Goal: Book appointment/travel/reservation

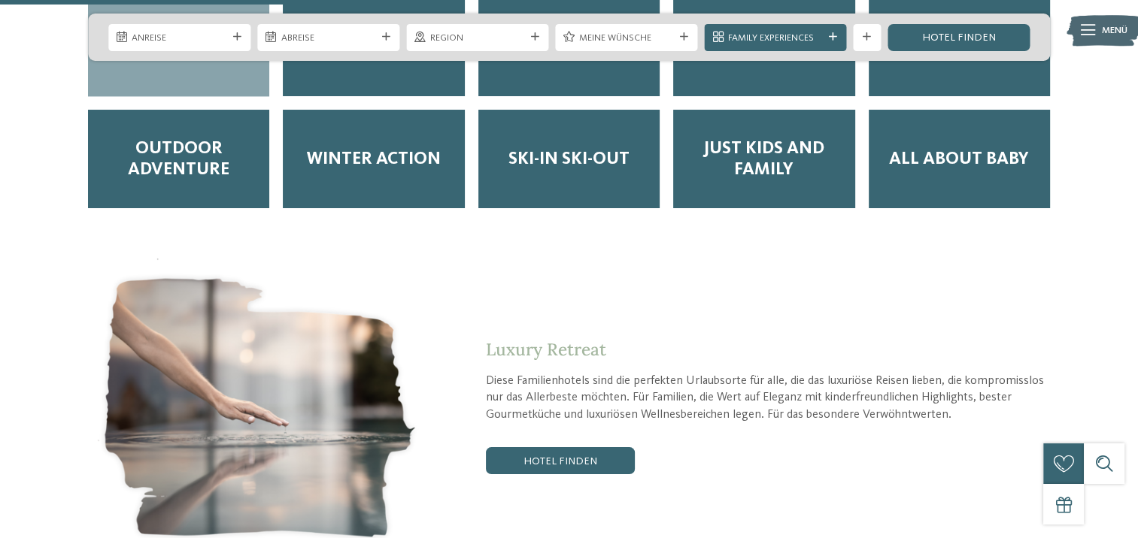
scroll to position [2482, 0]
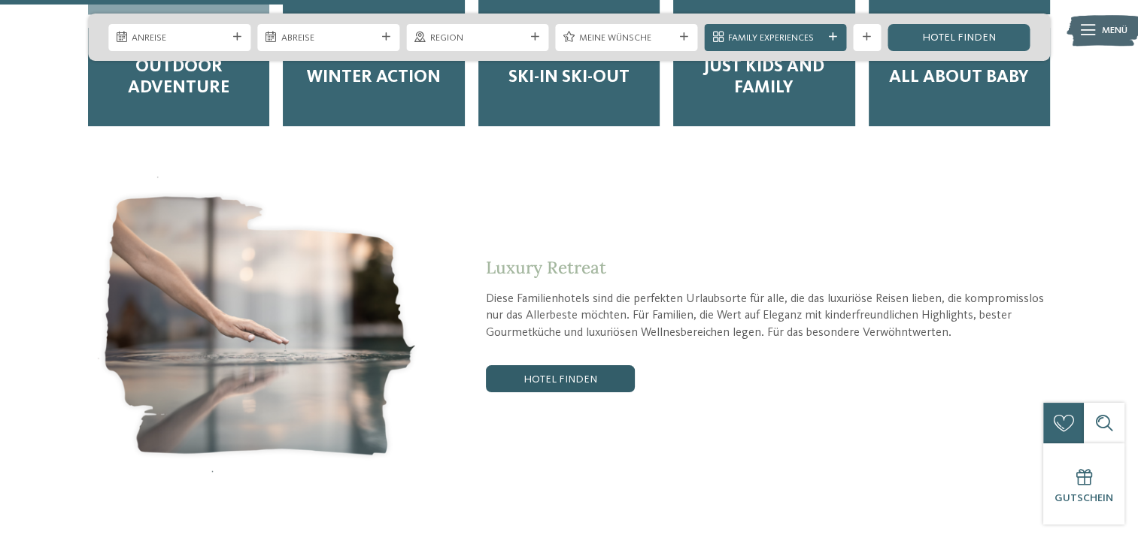
click at [566, 365] on link "Hotel finden" at bounding box center [560, 378] width 149 height 27
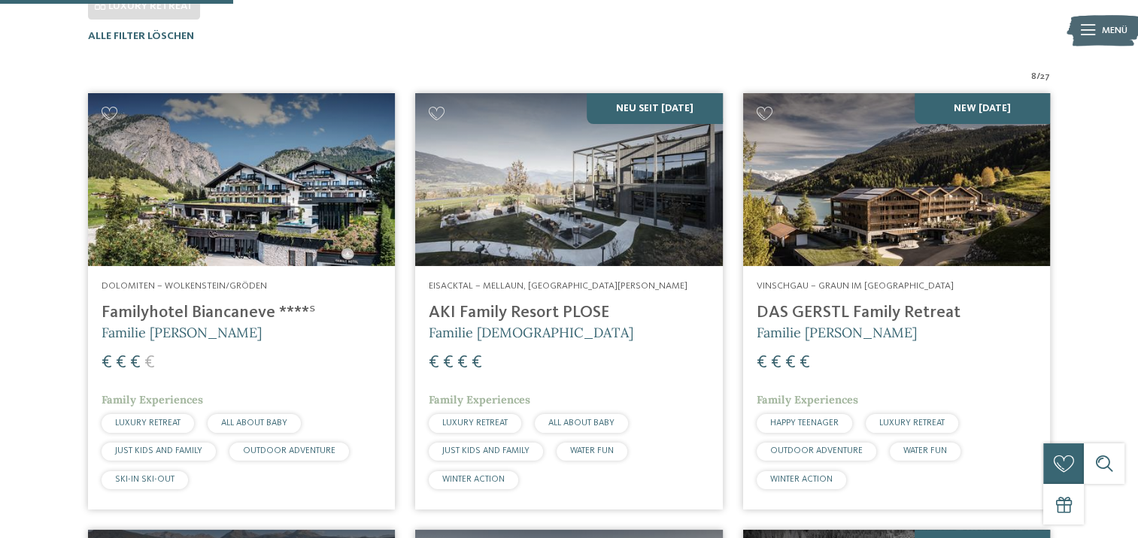
click at [549, 223] on img at bounding box center [568, 179] width 307 height 173
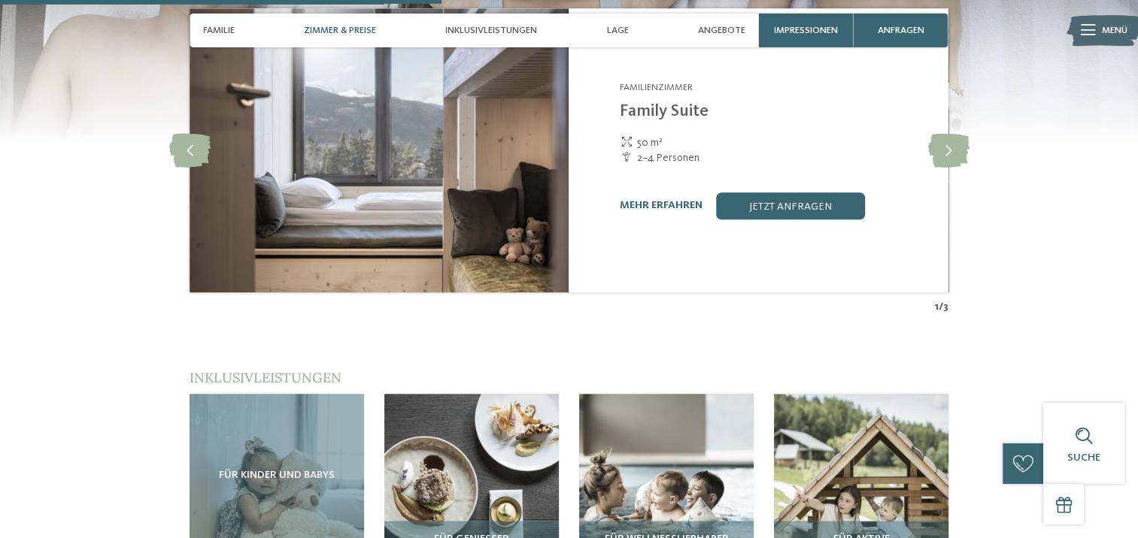
scroll to position [1730, 0]
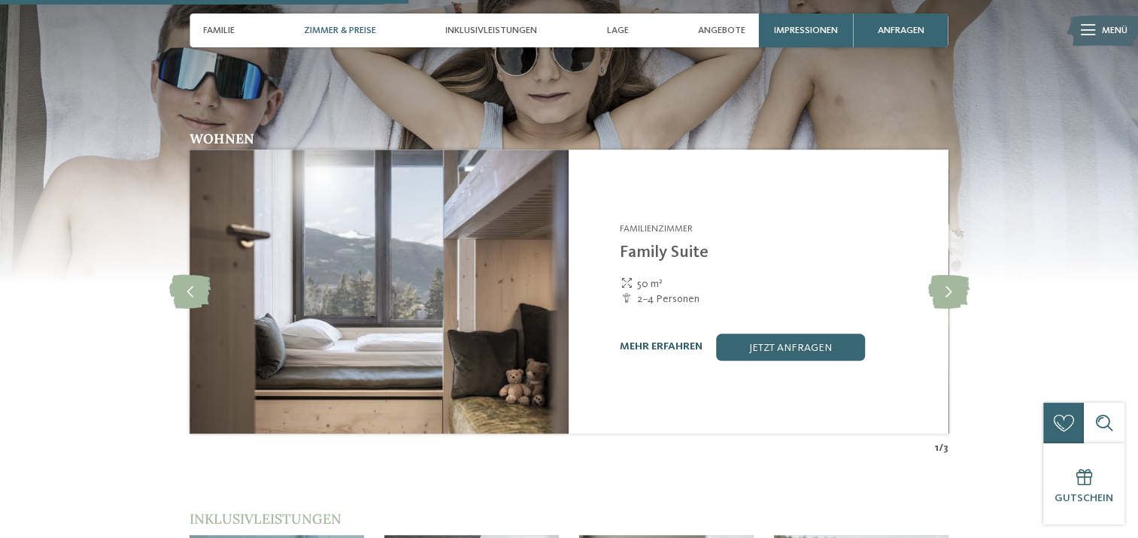
click at [655, 341] on link "mehr erfahren" at bounding box center [661, 346] width 83 height 11
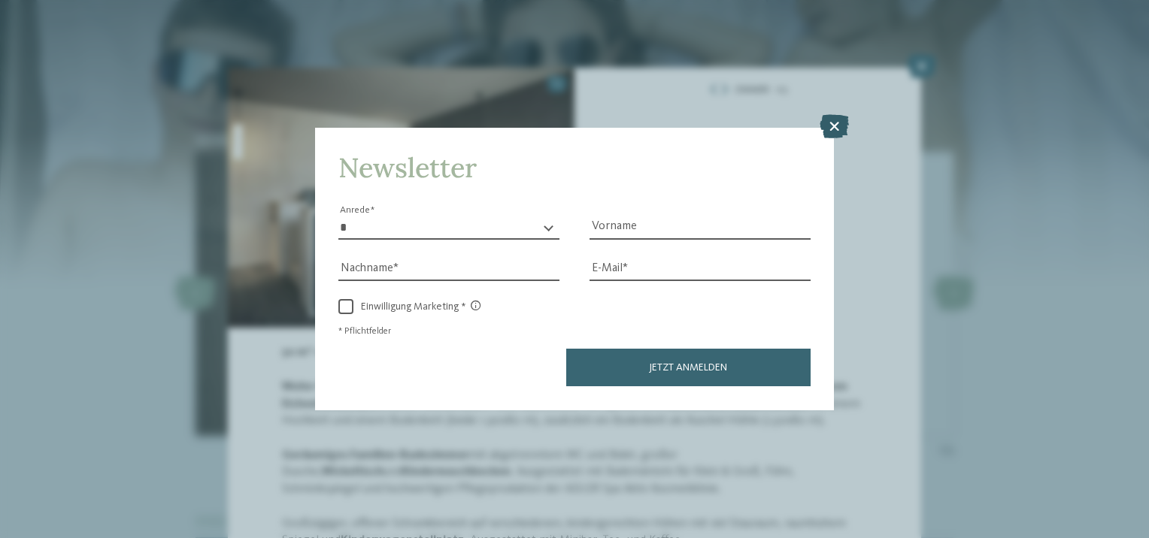
click at [838, 126] on icon at bounding box center [834, 127] width 29 height 24
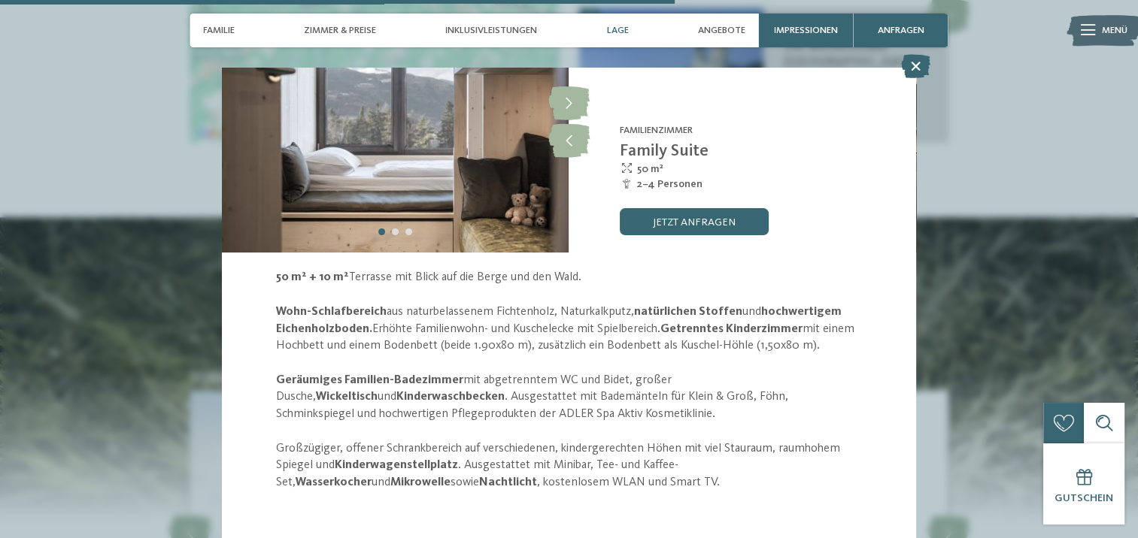
scroll to position [2858, 0]
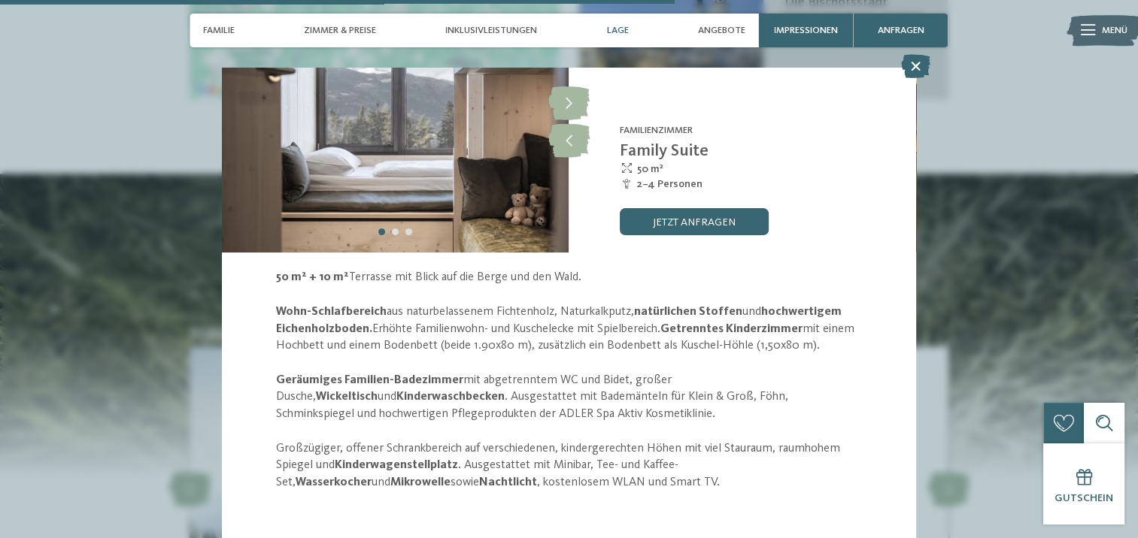
click at [711, 508] on section "slide 1 of 3" at bounding box center [568, 267] width 693 height 550
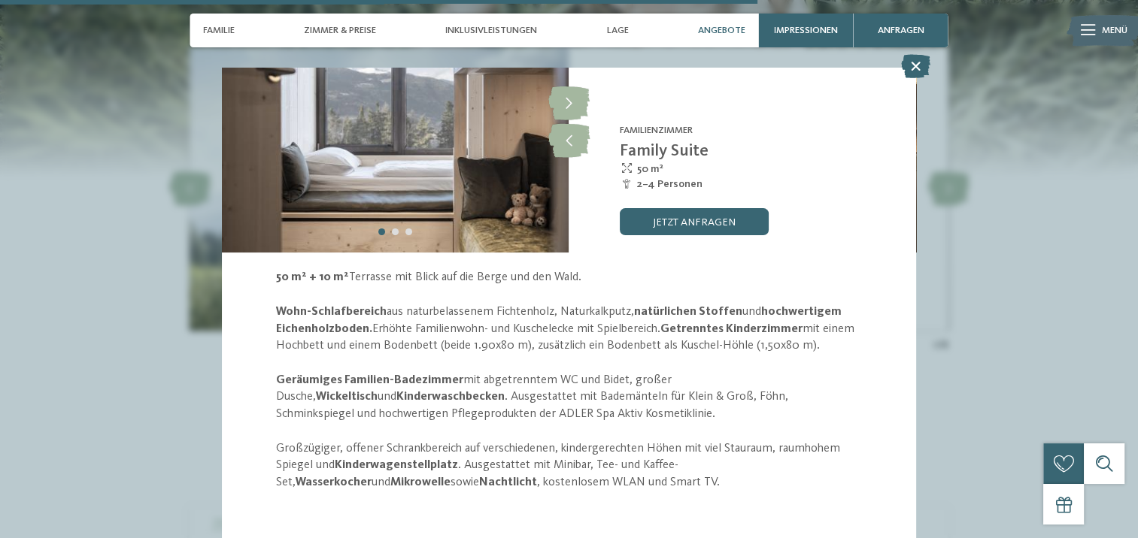
scroll to position [3459, 0]
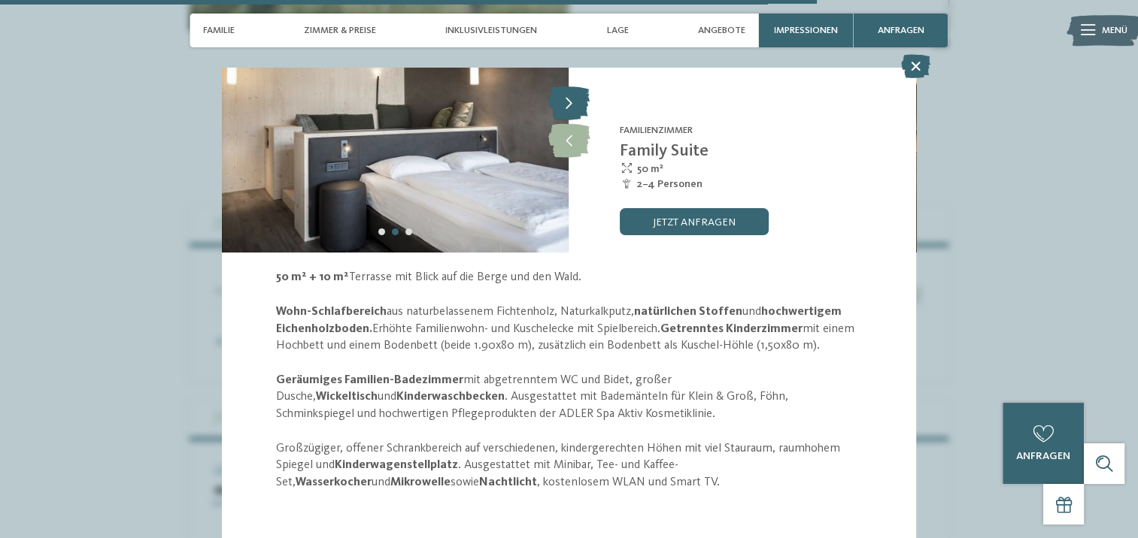
click at [572, 102] on icon at bounding box center [568, 104] width 41 height 34
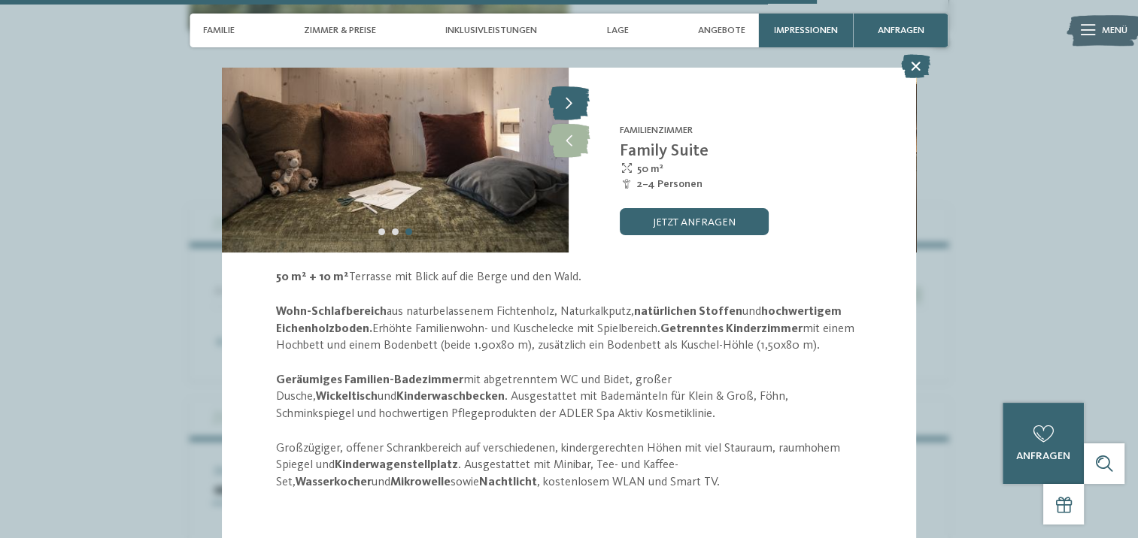
click at [572, 102] on icon at bounding box center [568, 104] width 41 height 34
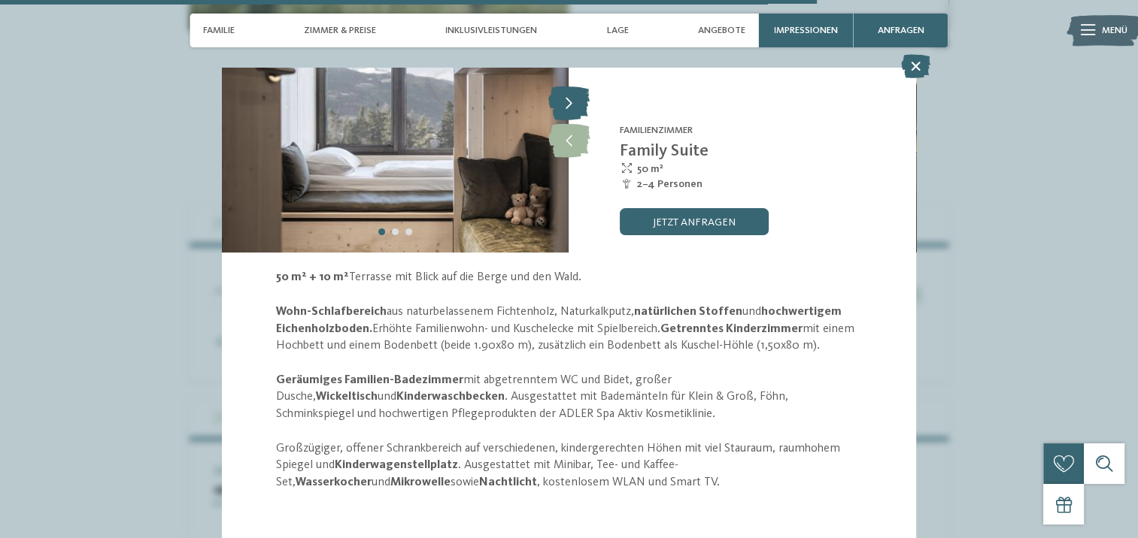
click at [572, 102] on icon at bounding box center [568, 104] width 41 height 34
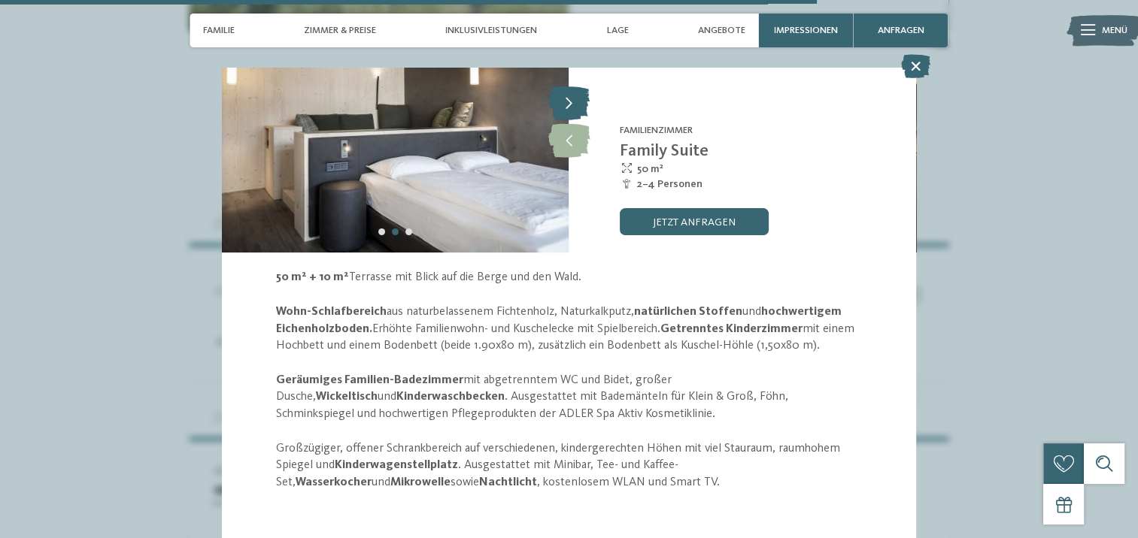
click at [572, 102] on icon at bounding box center [568, 104] width 41 height 34
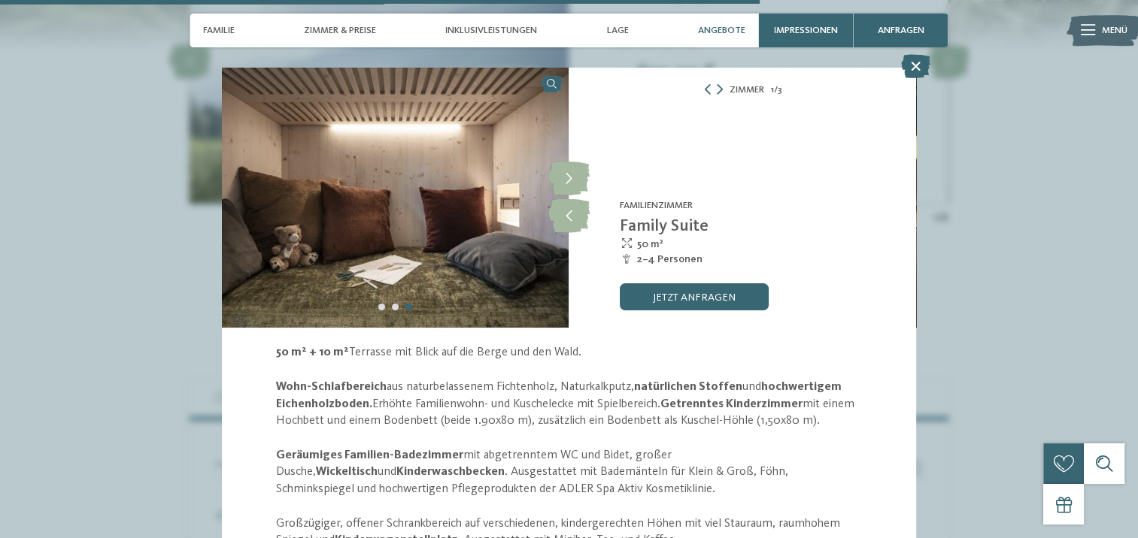
scroll to position [3083, 0]
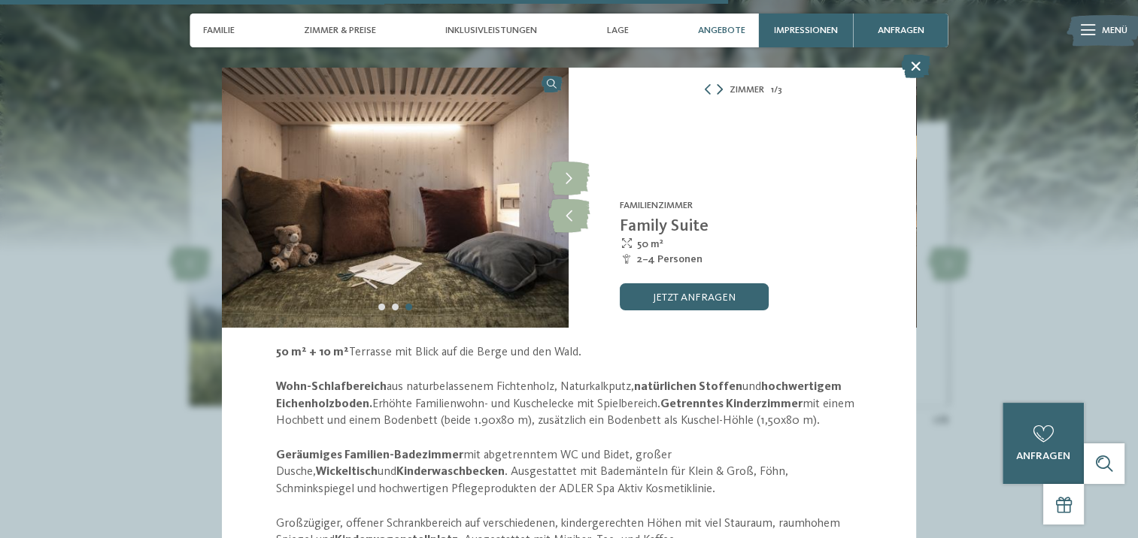
click at [717, 88] on icon at bounding box center [720, 89] width 6 height 11
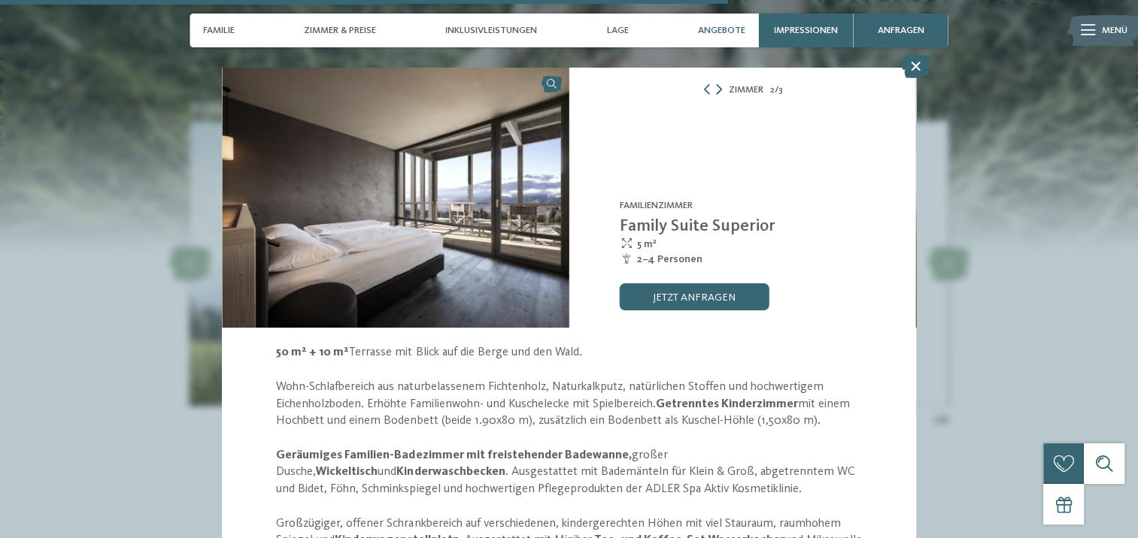
click at [716, 89] on icon at bounding box center [719, 89] width 6 height 11
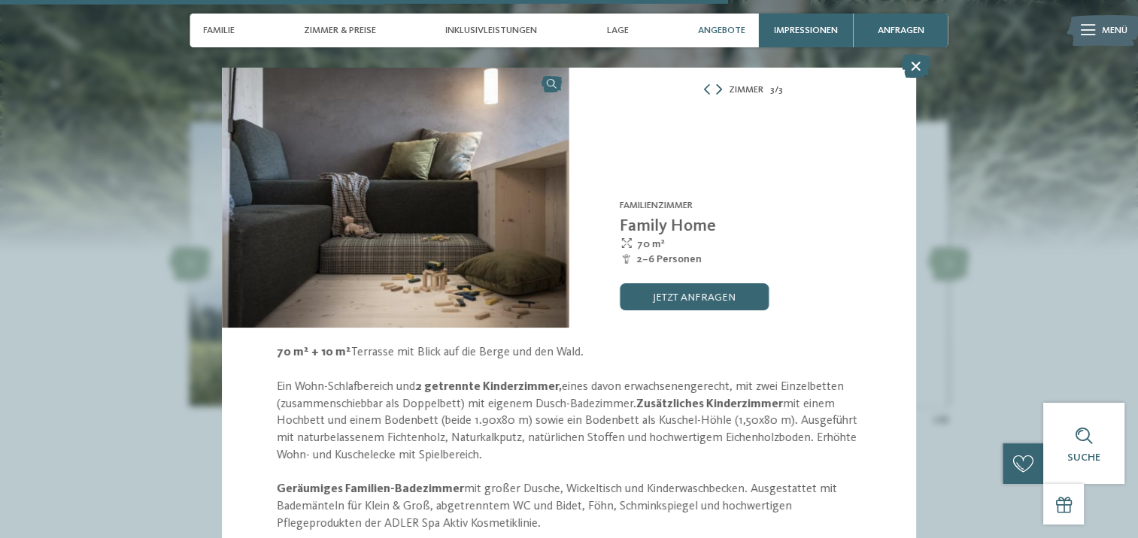
click at [716, 89] on icon at bounding box center [719, 89] width 6 height 11
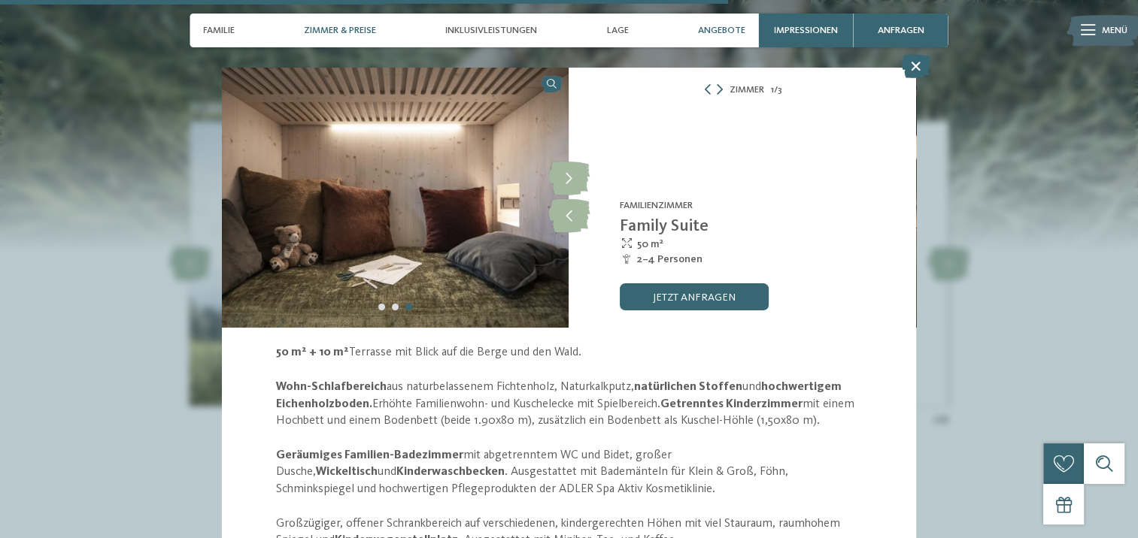
click at [316, 28] on span "Zimmer & Preise" at bounding box center [340, 30] width 72 height 11
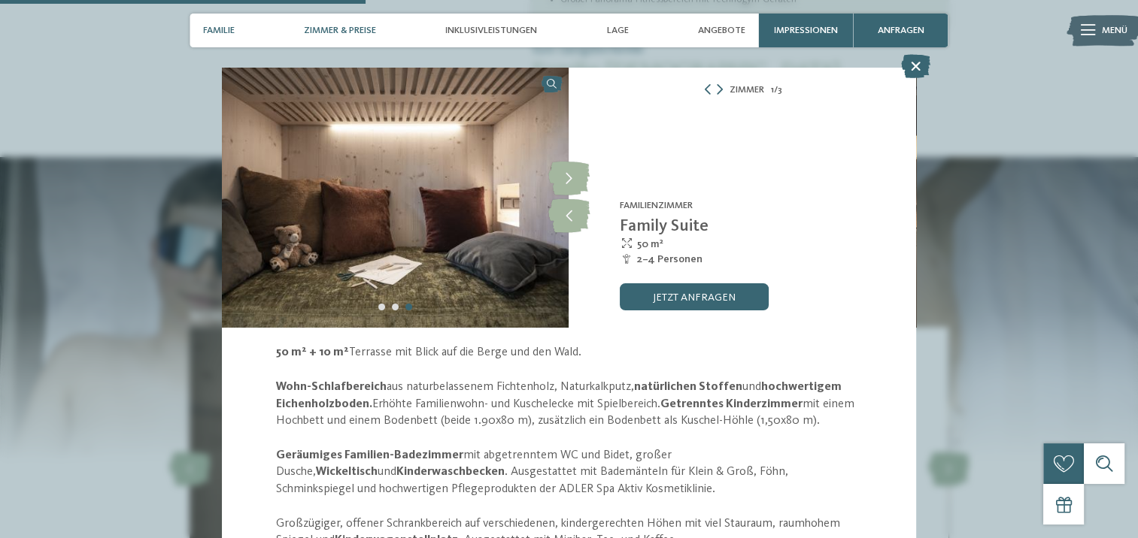
scroll to position [1549, 0]
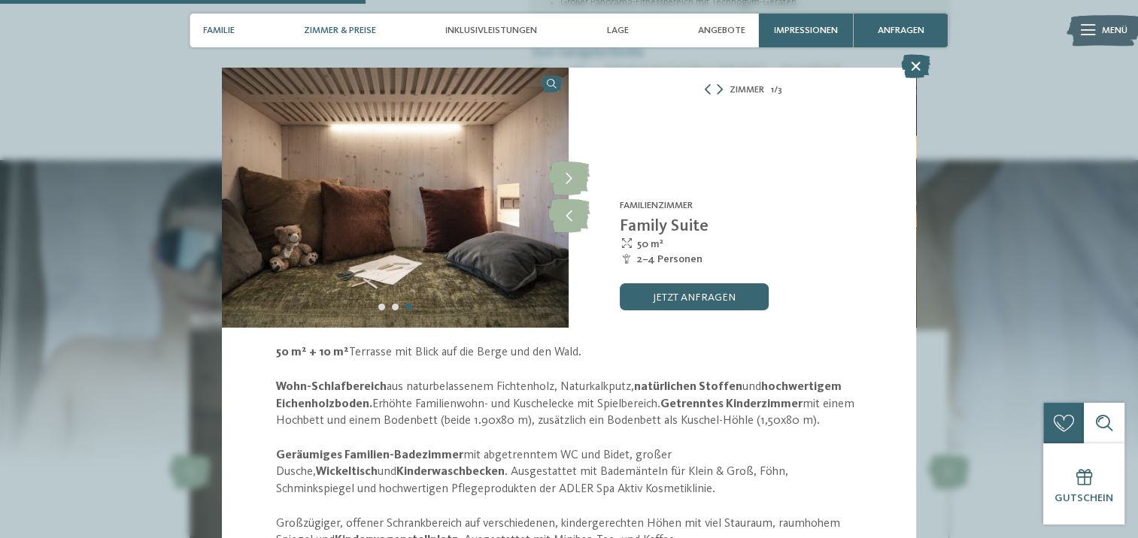
click at [365, 29] on span "Zimmer & Preise" at bounding box center [340, 30] width 72 height 11
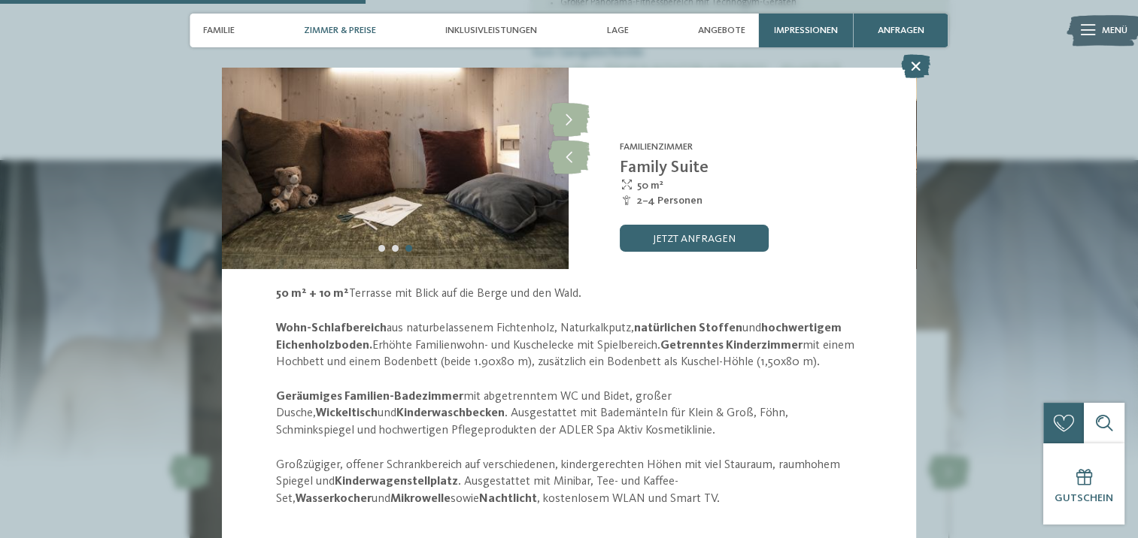
scroll to position [75, 0]
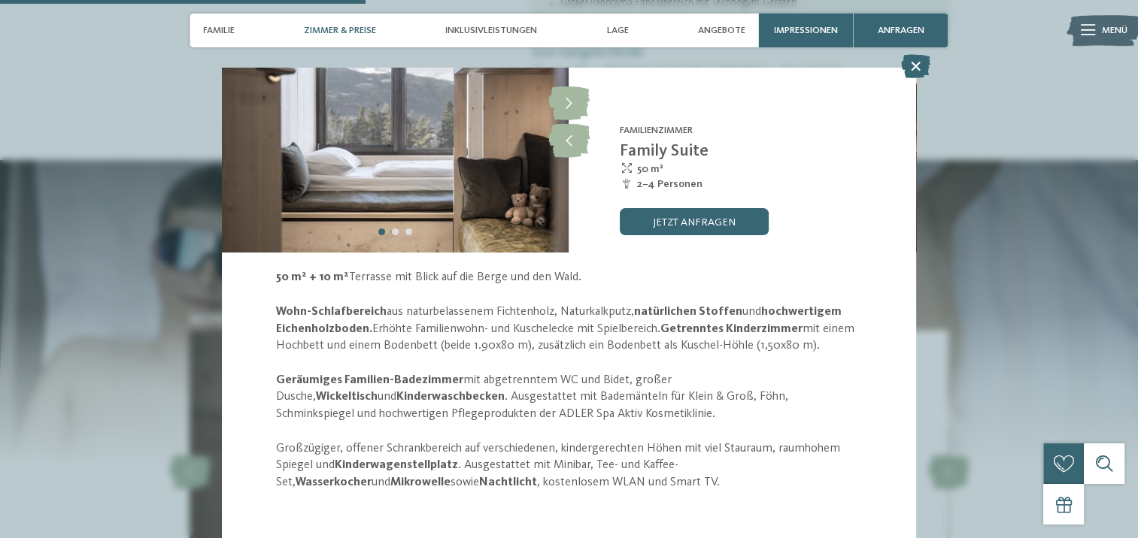
click at [352, 26] on span "Zimmer & Preise" at bounding box center [340, 30] width 72 height 11
click at [913, 60] on icon at bounding box center [915, 66] width 29 height 24
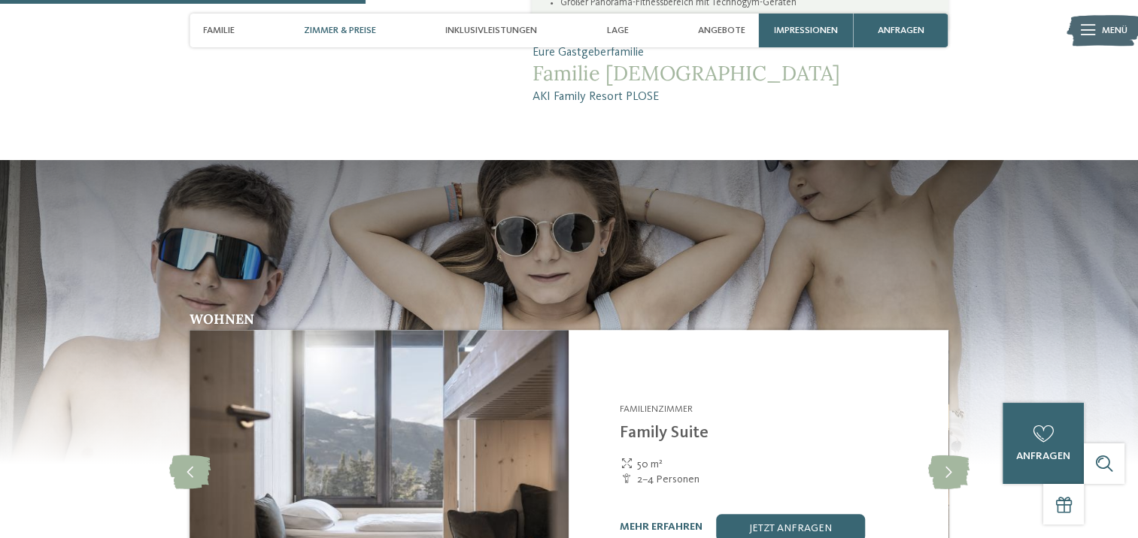
click at [338, 27] on span "Zimmer & Preise" at bounding box center [340, 30] width 72 height 11
click at [323, 26] on span "Zimmer & Preise" at bounding box center [340, 30] width 72 height 11
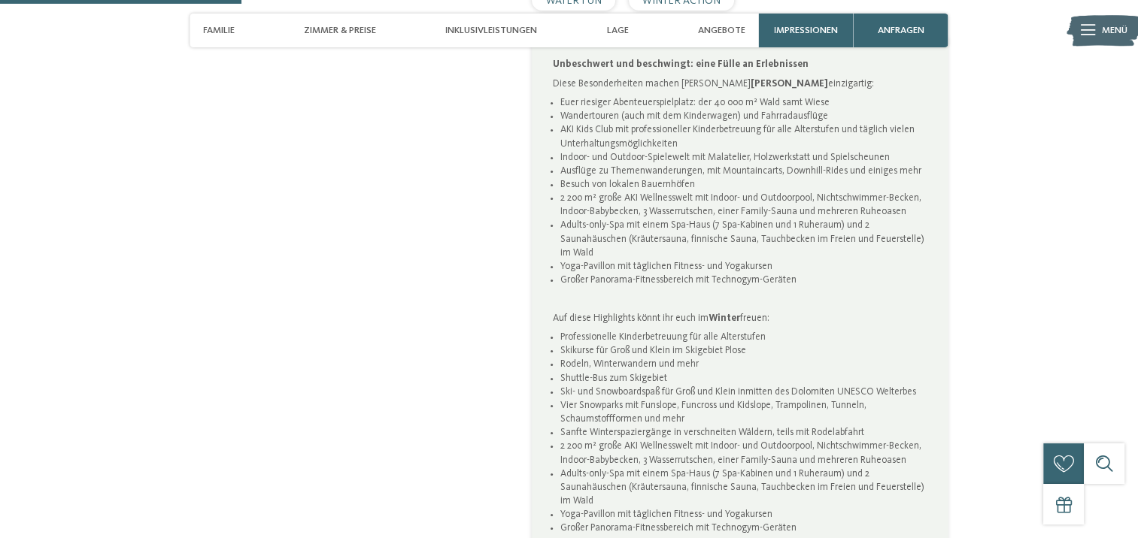
scroll to position [1023, 0]
